Goal: Find specific page/section: Find specific page/section

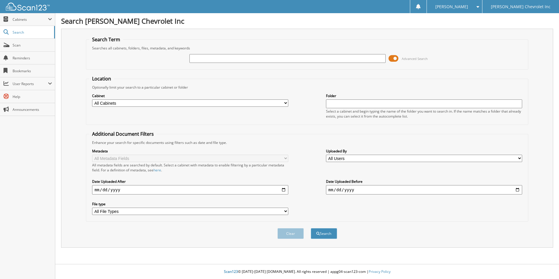
click at [207, 58] on input "text" at bounding box center [287, 58] width 196 height 9
type input "687084"
click at [311, 228] on button "Search" at bounding box center [324, 233] width 26 height 11
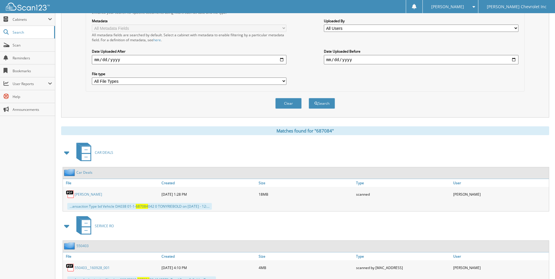
scroll to position [154, 0]
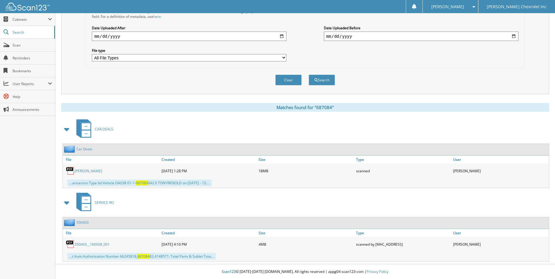
click at [142, 183] on span "687084" at bounding box center [142, 182] width 12 height 5
click at [87, 172] on link "Ankoviak, Rick" at bounding box center [88, 170] width 27 height 5
click at [96, 245] on link "550403__160928_001" at bounding box center [92, 244] width 35 height 5
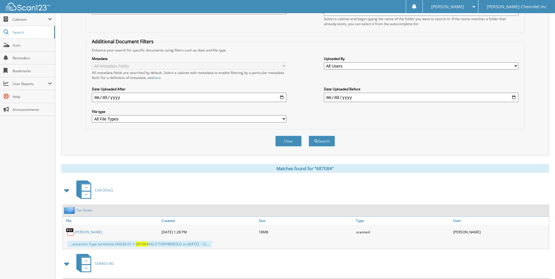
scroll to position [37, 0]
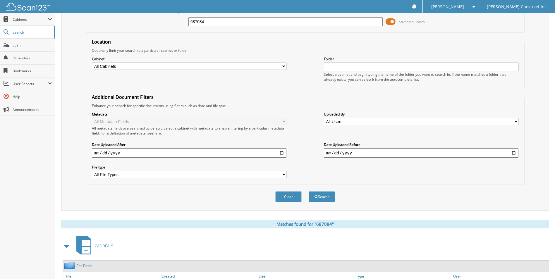
click at [96, 154] on input "date" at bounding box center [189, 152] width 194 height 9
type input "2025-09-17"
click at [326, 153] on input "date" at bounding box center [421, 152] width 194 height 9
type input "2025-09-17"
click at [308, 191] on button "Search" at bounding box center [321, 196] width 26 height 11
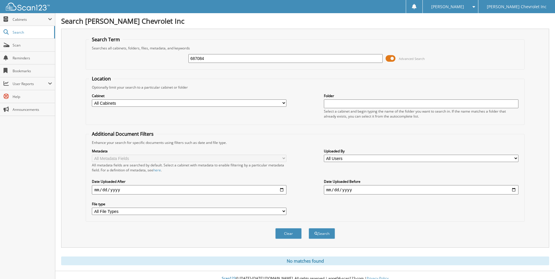
click at [128, 189] on input "[DATE]" at bounding box center [189, 189] width 194 height 9
click at [117, 190] on input "date" at bounding box center [189, 189] width 194 height 9
click at [105, 189] on input "date" at bounding box center [189, 189] width 194 height 9
click at [355, 190] on input "2025-09-17" at bounding box center [421, 189] width 194 height 9
click at [338, 189] on input "date" at bounding box center [421, 189] width 194 height 9
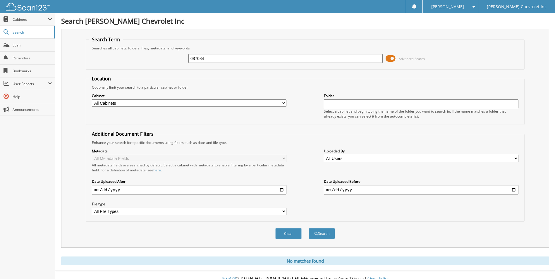
click at [333, 190] on input "date" at bounding box center [421, 189] width 194 height 9
click at [352, 191] on input "date" at bounding box center [421, 189] width 194 height 9
click at [349, 189] on input "date" at bounding box center [421, 189] width 194 height 9
click at [123, 102] on select "All Cabinets ACCOUNTS PAYABLE CAR DEALS DEALER TRADES EMPLOYEE HANDBOOK FORMS P…" at bounding box center [189, 102] width 194 height 7
select select "1785"
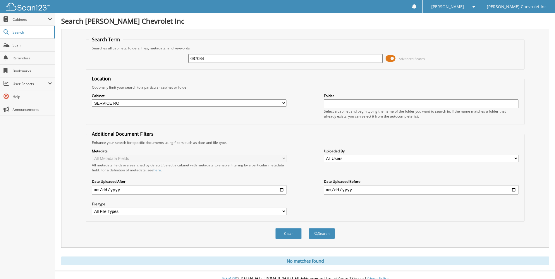
click at [92, 99] on select "All Cabinets ACCOUNTS PAYABLE CAR DEALS DEALER TRADES EMPLOYEE HANDBOOK FORMS P…" at bounding box center [189, 102] width 194 height 7
click at [321, 233] on button "Search" at bounding box center [321, 233] width 26 height 11
click at [120, 102] on select "All Cabinets ACCOUNTS PAYABLE CAR DEALS DEALER TRADES EMPLOYEE HANDBOOK FORMS P…" at bounding box center [189, 102] width 194 height 7
select select
click at [92, 99] on select "All Cabinets ACCOUNTS PAYABLE CAR DEALS DEALER TRADES EMPLOYEE HANDBOOK FORMS P…" at bounding box center [189, 102] width 194 height 7
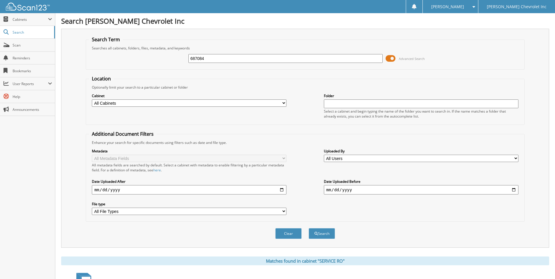
drag, startPoint x: 212, startPoint y: 59, endPoint x: 184, endPoint y: 58, distance: 27.5
click at [184, 58] on div "687084 Advanced Search" at bounding box center [305, 59] width 432 height 16
type input "687084"
click at [308, 228] on button "Search" at bounding box center [321, 233] width 26 height 11
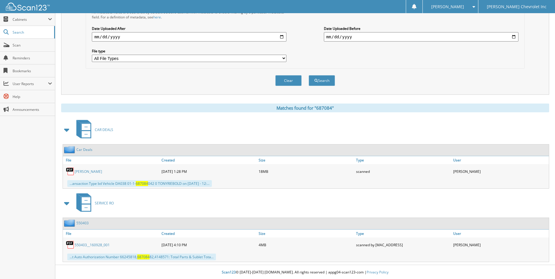
scroll to position [154, 0]
click at [90, 170] on link "Ankoviak, Rick" at bounding box center [88, 170] width 27 height 5
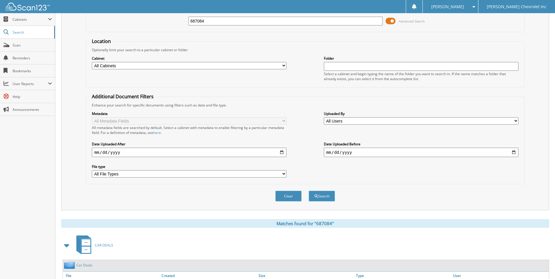
scroll to position [37, 0]
click at [96, 154] on input "date" at bounding box center [189, 152] width 194 height 9
type input "[DATE]"
click at [328, 154] on input "date" at bounding box center [421, 152] width 194 height 9
type input "2025-09-16"
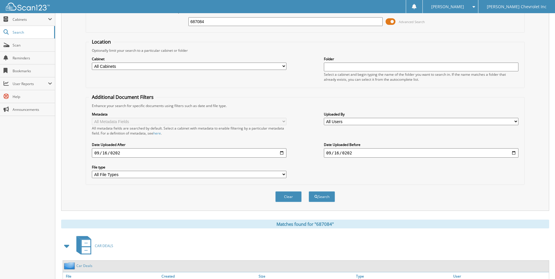
click at [308, 191] on button "Search" at bounding box center [321, 196] width 26 height 11
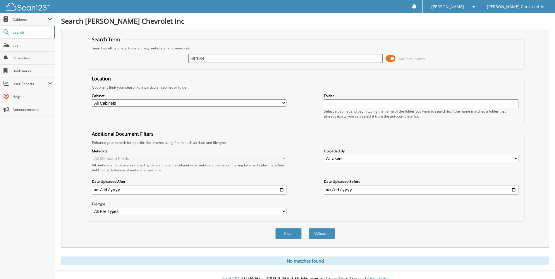
click at [214, 58] on input "687084" at bounding box center [285, 58] width 194 height 9
type input "687"
click at [308, 228] on button "Search" at bounding box center [321, 233] width 26 height 11
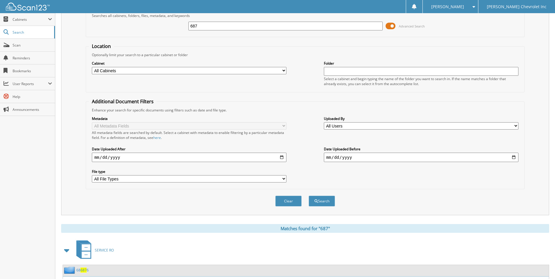
scroll to position [29, 0]
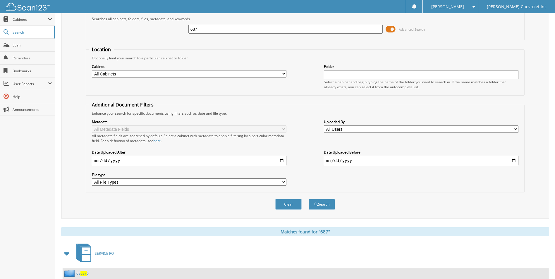
click at [106, 160] on input "2025-09-16" at bounding box center [189, 160] width 194 height 9
type input "[DATE]"
click at [335, 162] on input "2025-09-16" at bounding box center [421, 160] width 194 height 9
type input "[DATE]"
click at [308, 199] on button "Search" at bounding box center [321, 204] width 26 height 11
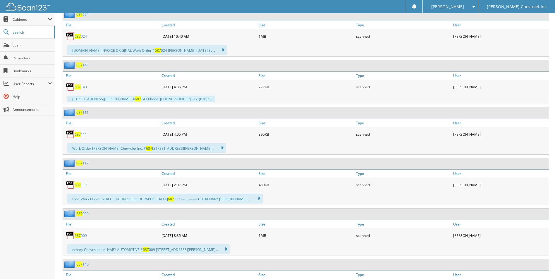
scroll to position [2193, 0]
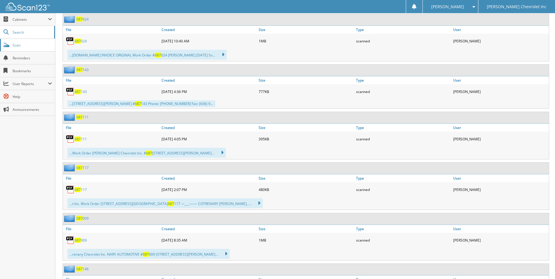
click at [25, 44] on span "Scan" at bounding box center [32, 45] width 39 height 5
